Goal: Check status: Verify the current state of an ongoing process or item

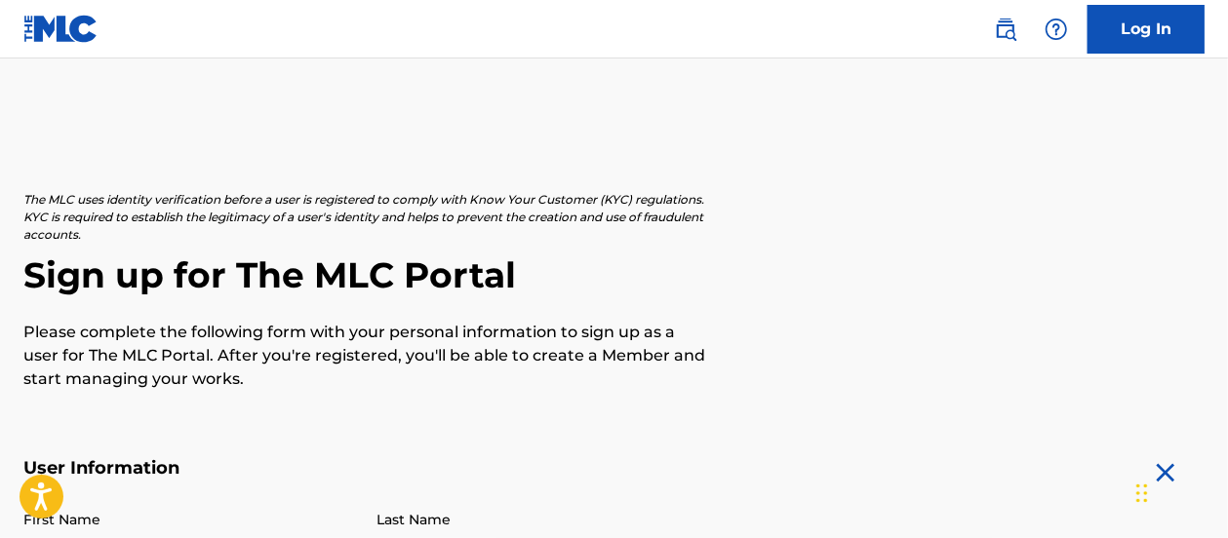
click at [1137, 20] on link "Log In" at bounding box center [1145, 29] width 117 height 49
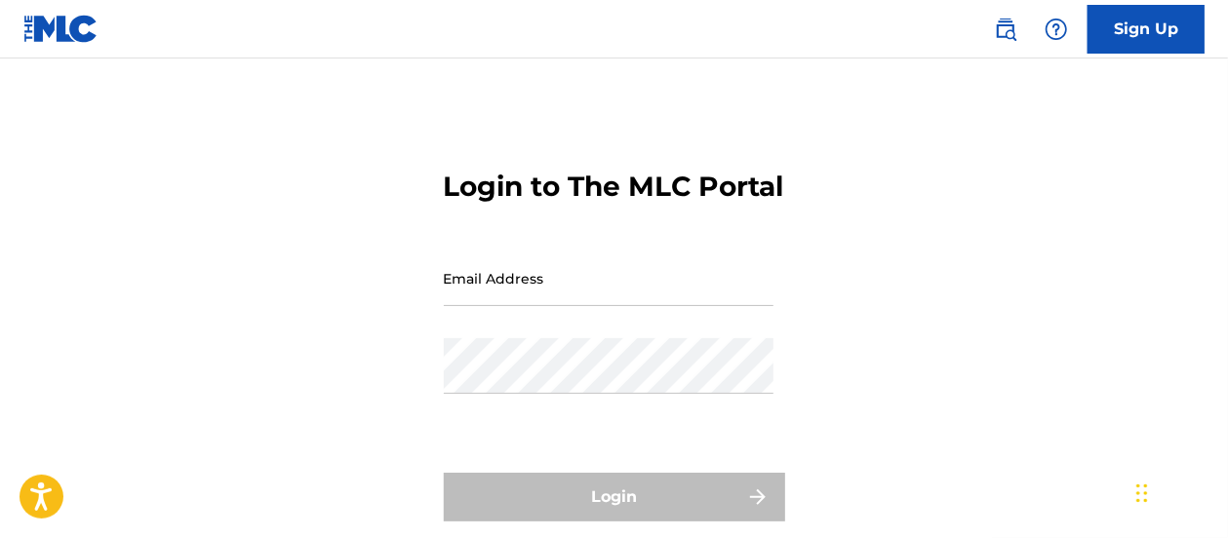
click at [567, 306] on input "Email Address" at bounding box center [609, 279] width 330 height 56
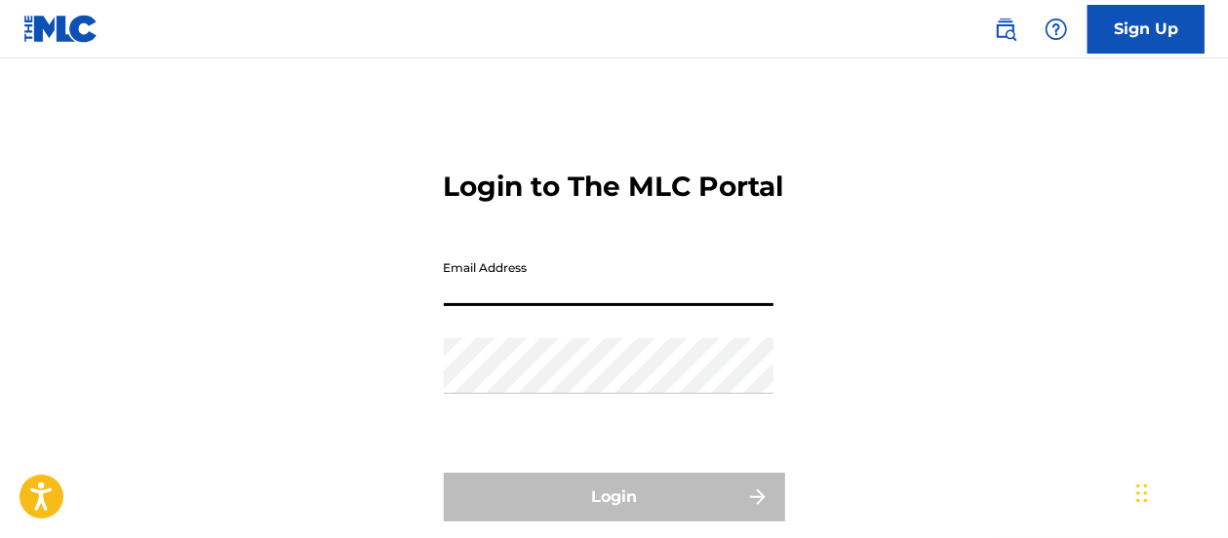
type input "[EMAIL_ADDRESS][DOMAIN_NAME]"
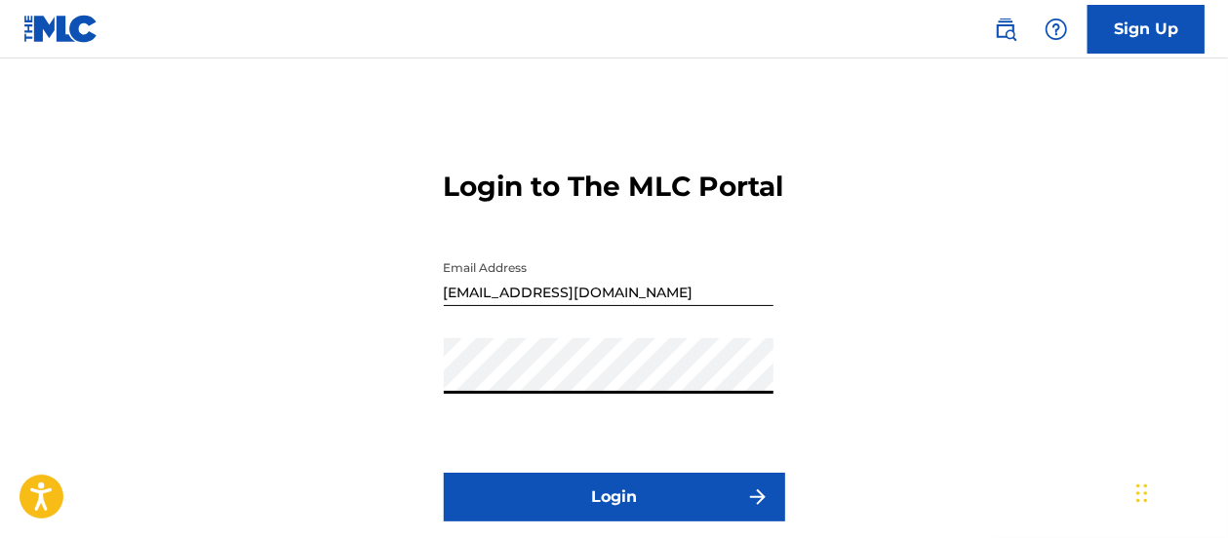
click at [444, 473] on button "Login" at bounding box center [614, 497] width 341 height 49
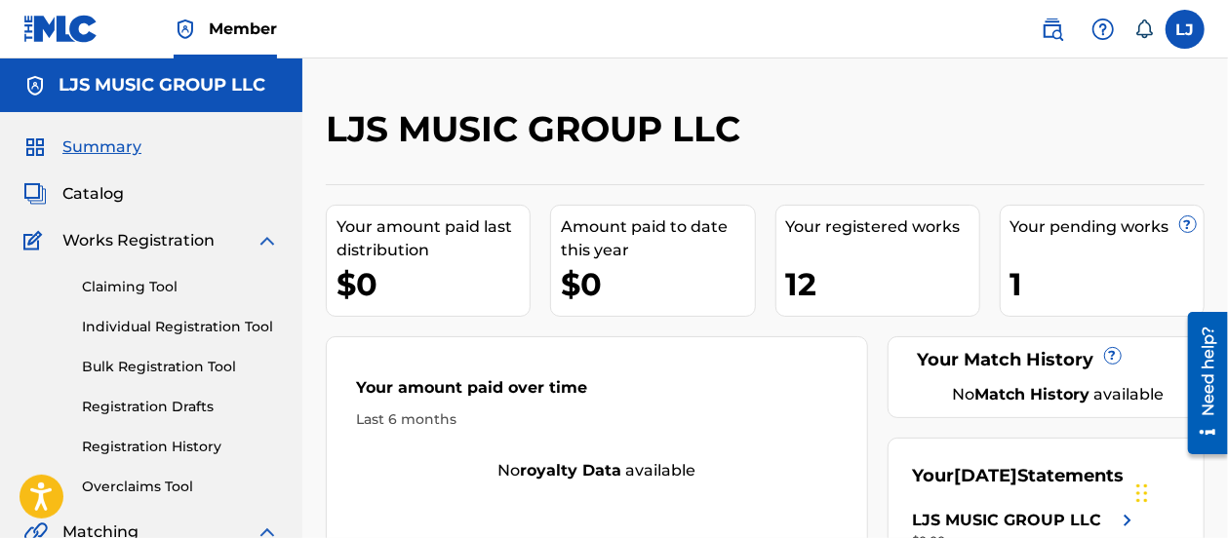
click at [802, 280] on div "12" at bounding box center [882, 284] width 193 height 44
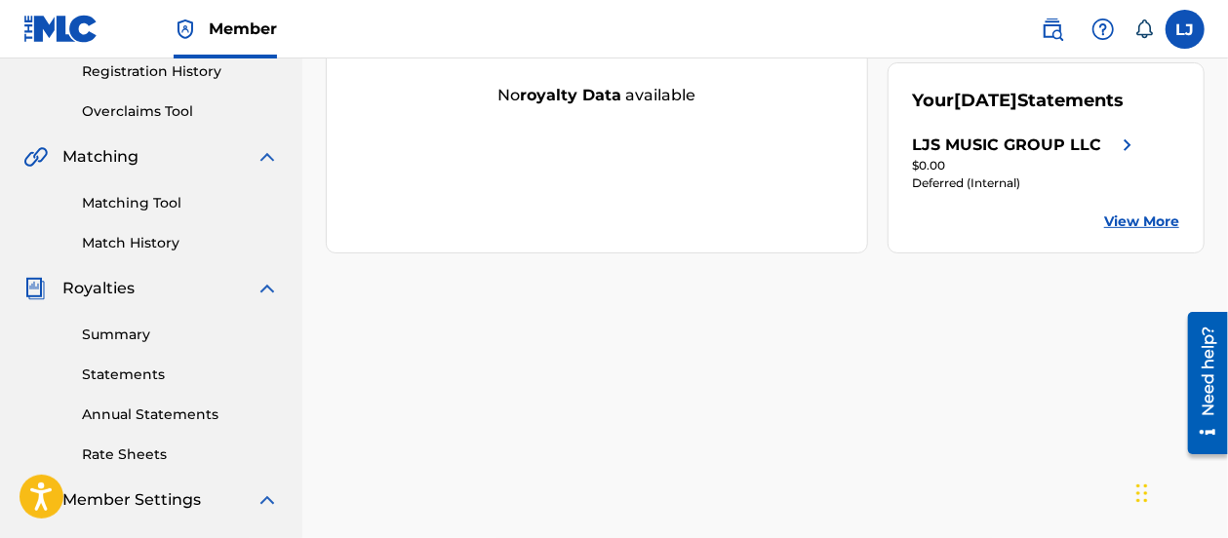
scroll to position [240, 0]
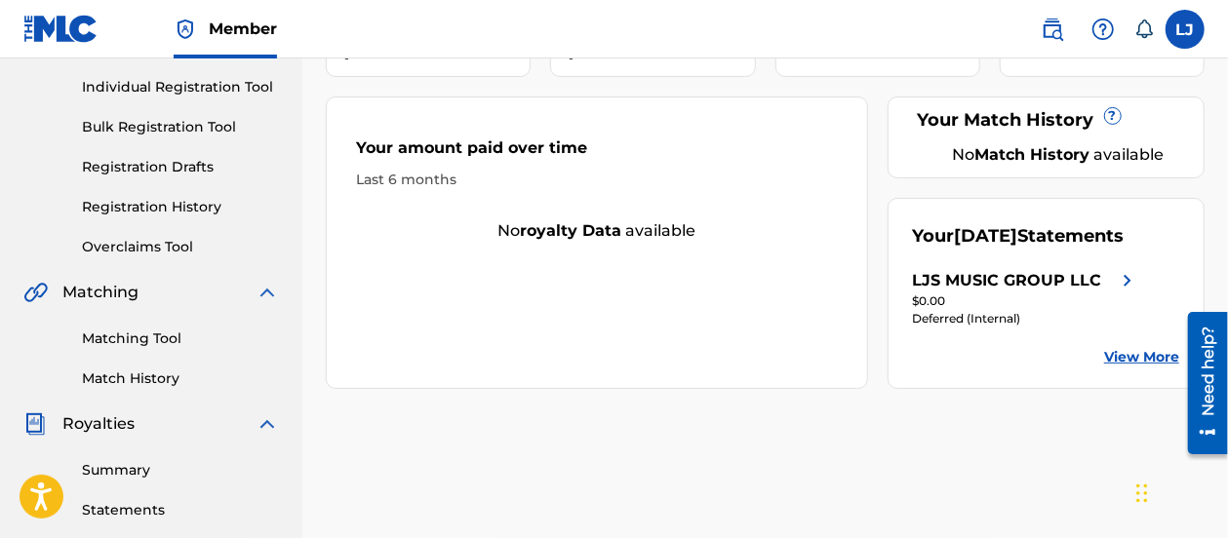
click at [197, 212] on link "Registration History" at bounding box center [180, 207] width 197 height 20
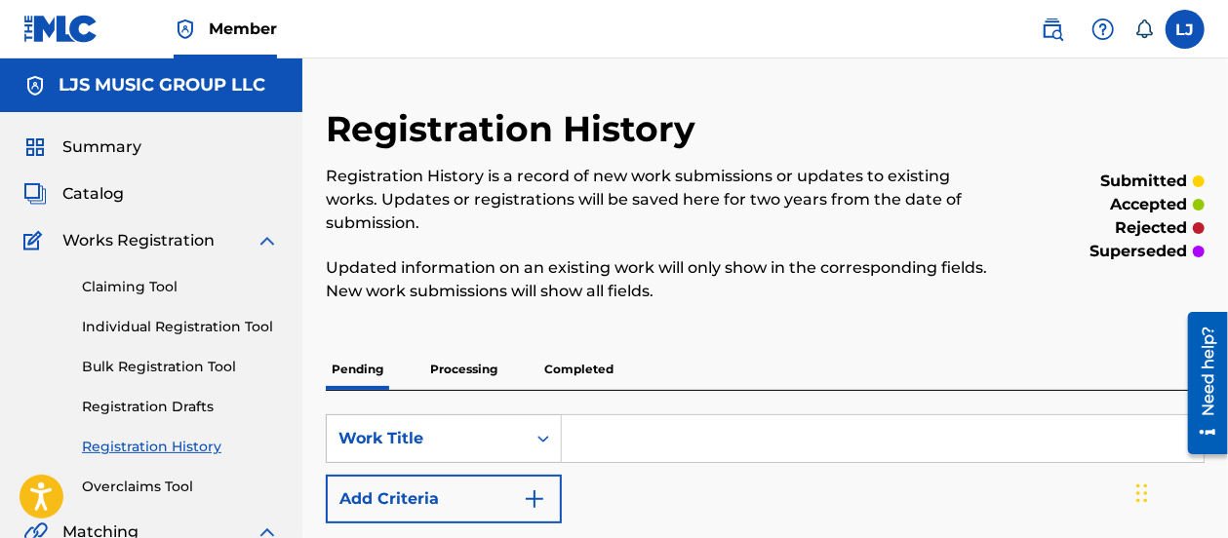
click at [821, 194] on p "Registration History is a record of new work submissions or updates to existing…" at bounding box center [664, 200] width 677 height 70
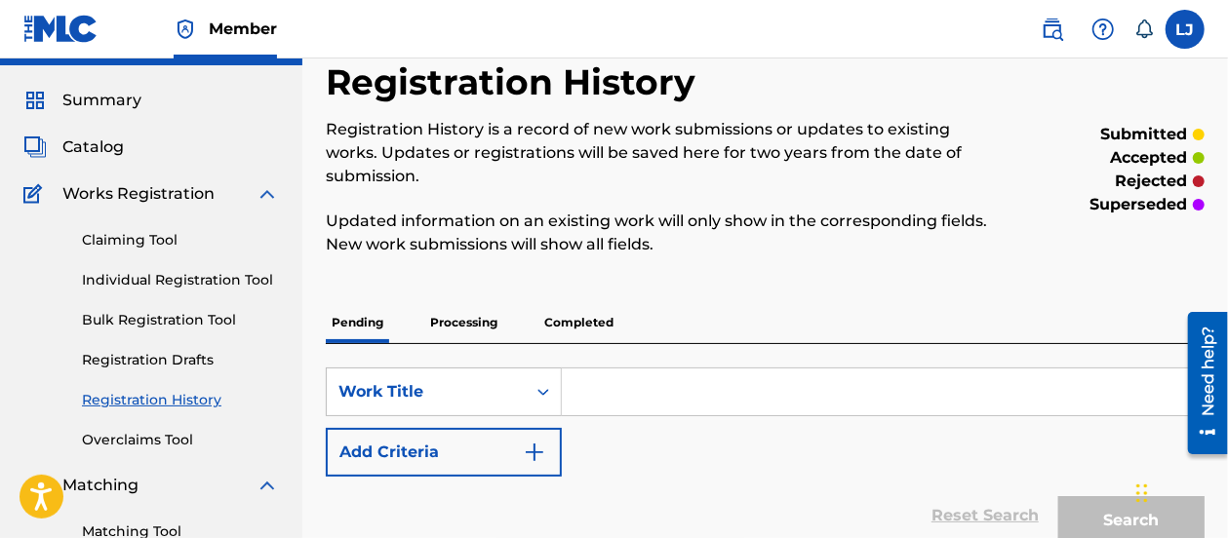
scroll to position [47, 0]
click at [597, 320] on p "Completed" at bounding box center [578, 322] width 81 height 41
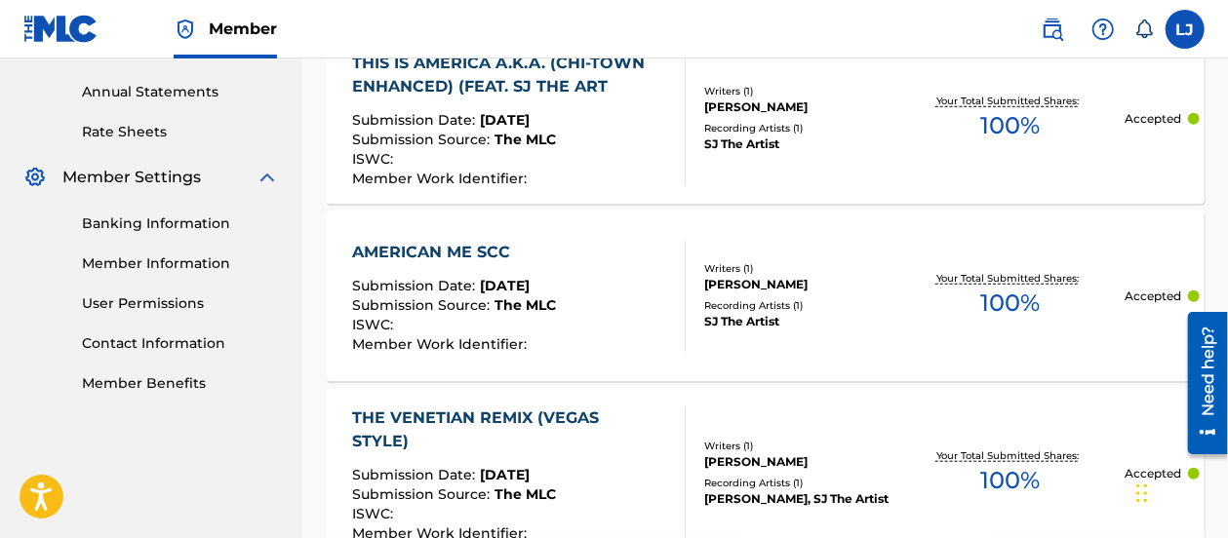
scroll to position [702, 0]
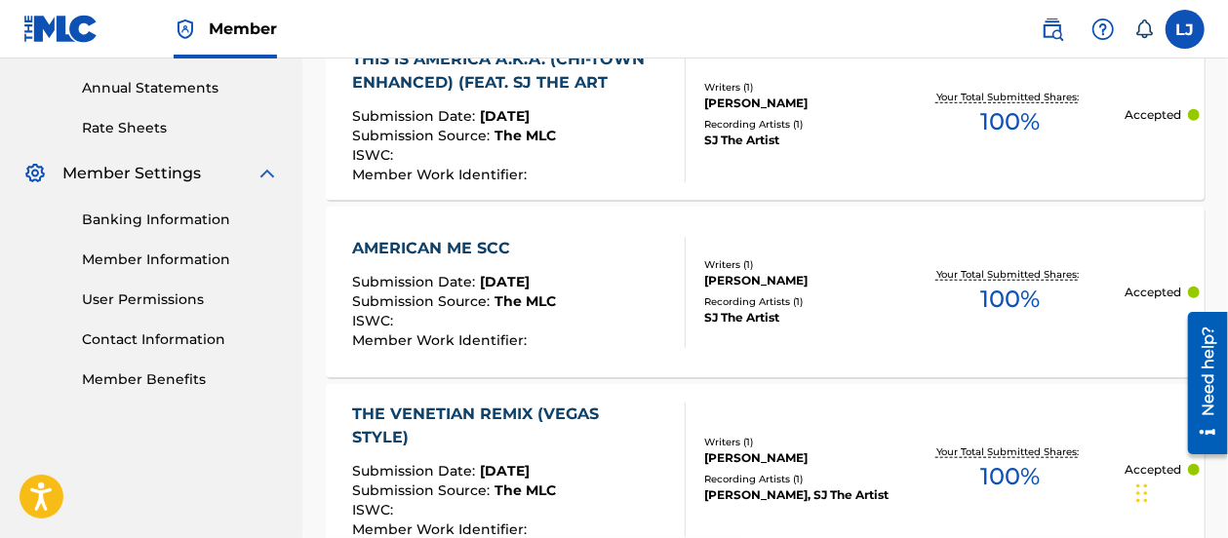
click at [535, 77] on div "THIS IS AMERICA A.K.A. (CHI-TOWN ENHANCED) (FEAT. SJ THE ART" at bounding box center [510, 71] width 317 height 47
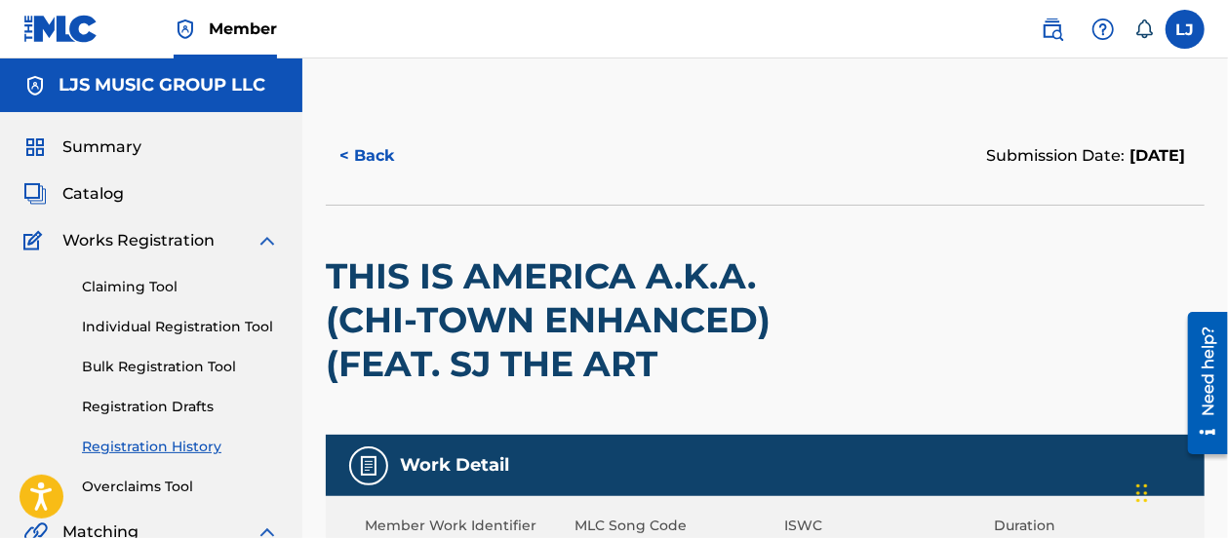
click at [357, 153] on button "< Back" at bounding box center [384, 156] width 117 height 49
